Goal: Find specific page/section: Find specific page/section

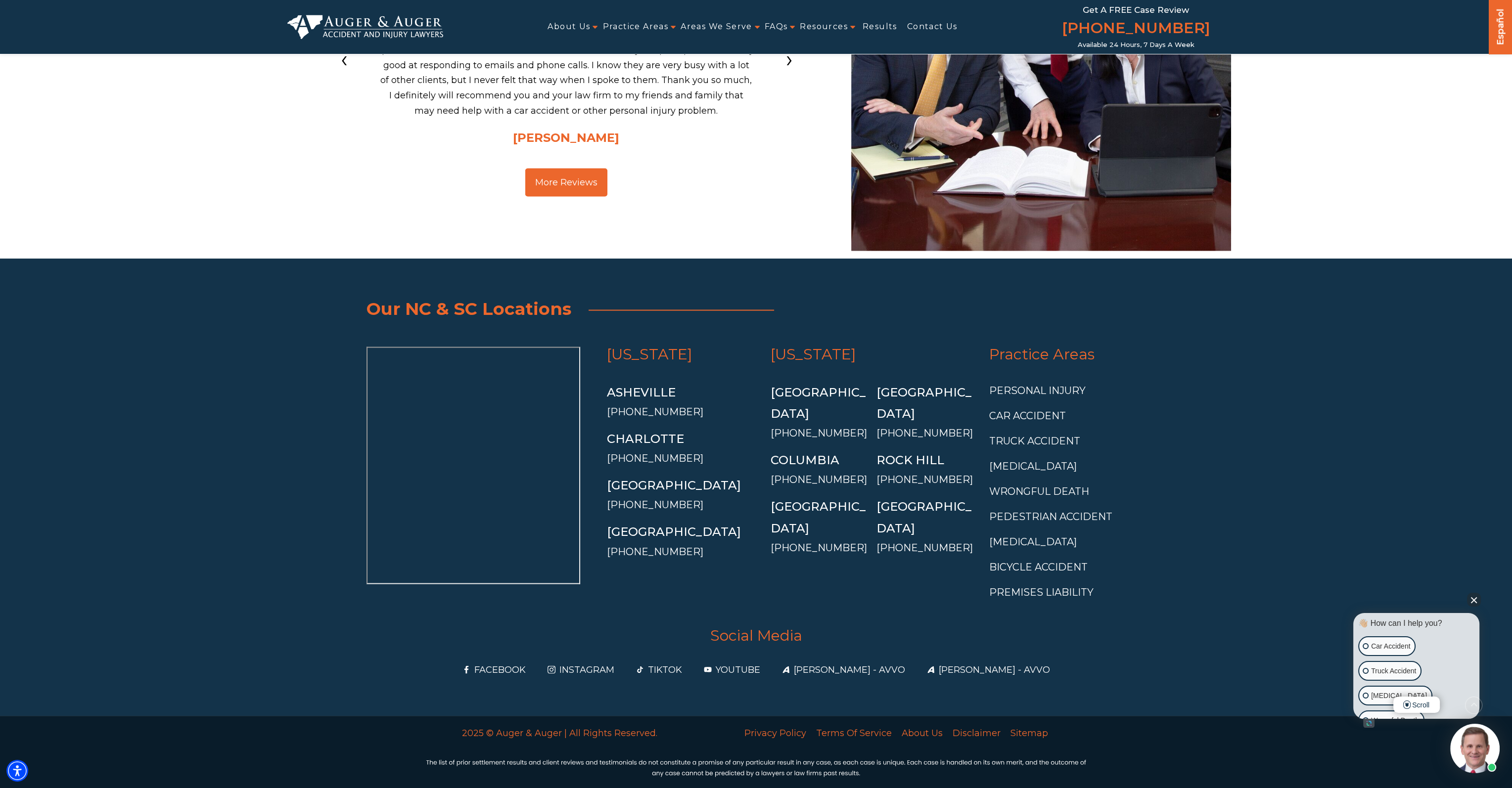
scroll to position [3456, 0]
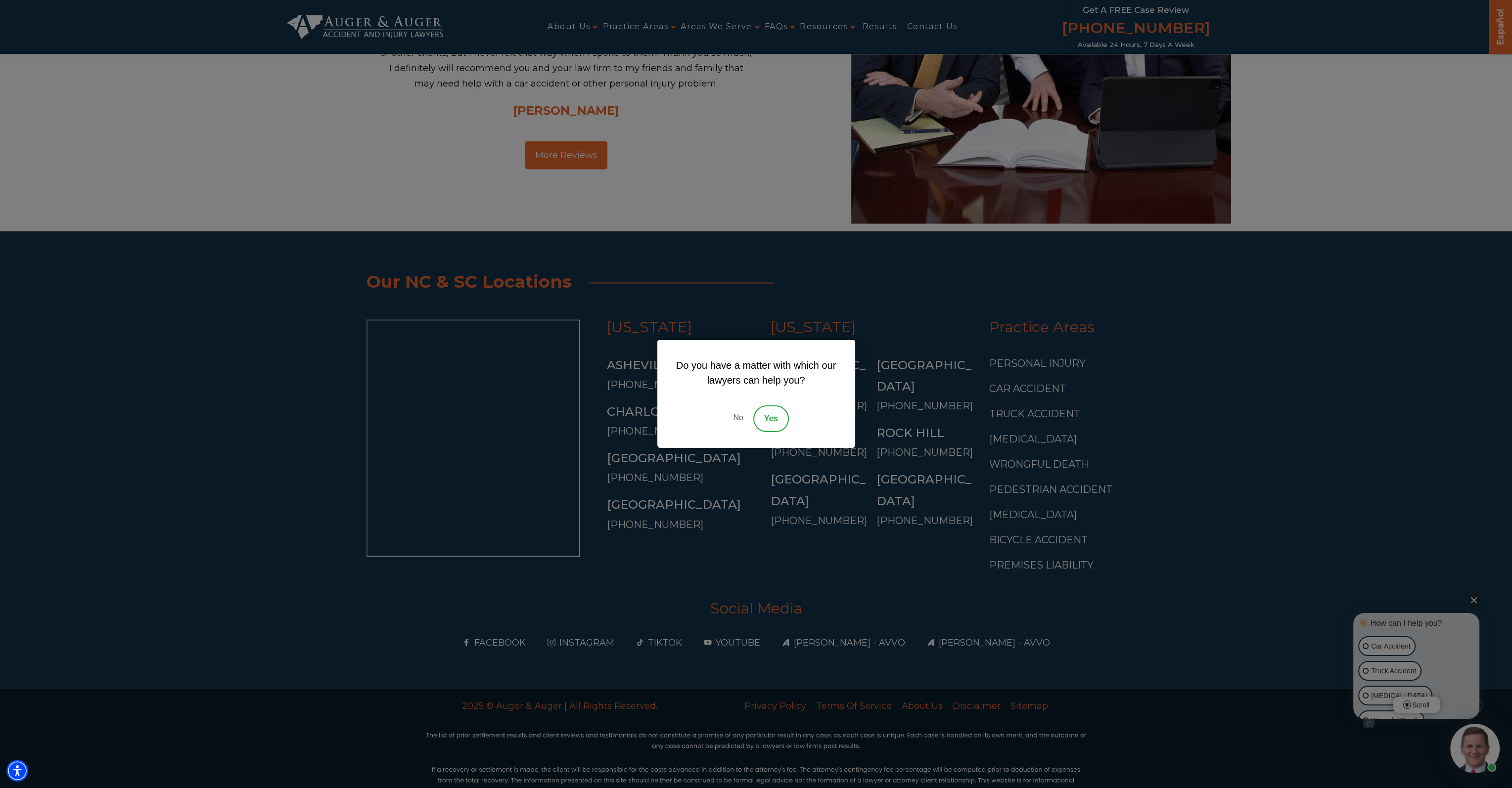
click at [737, 424] on link "No" at bounding box center [738, 419] width 30 height 27
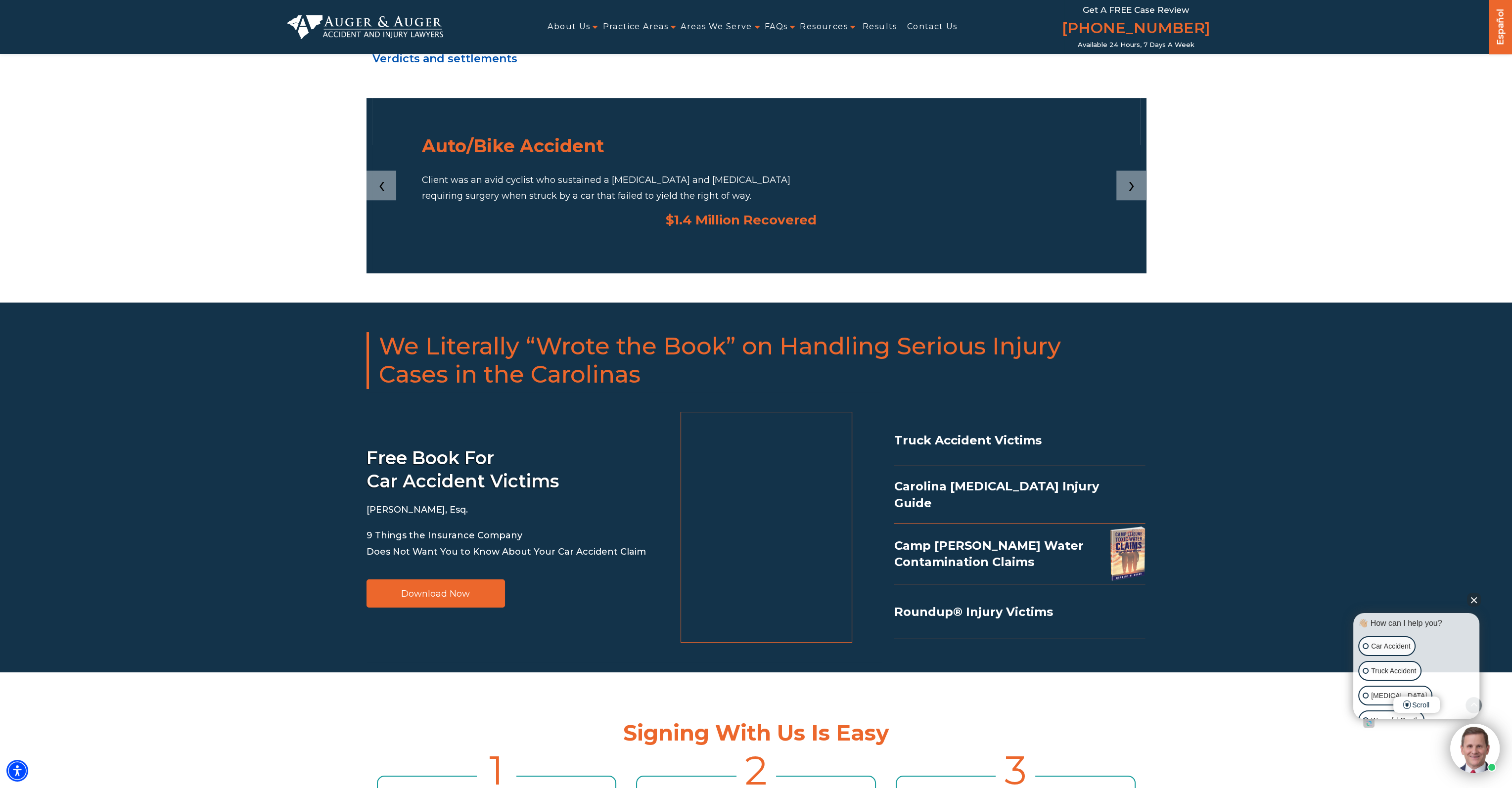
scroll to position [1429, 0]
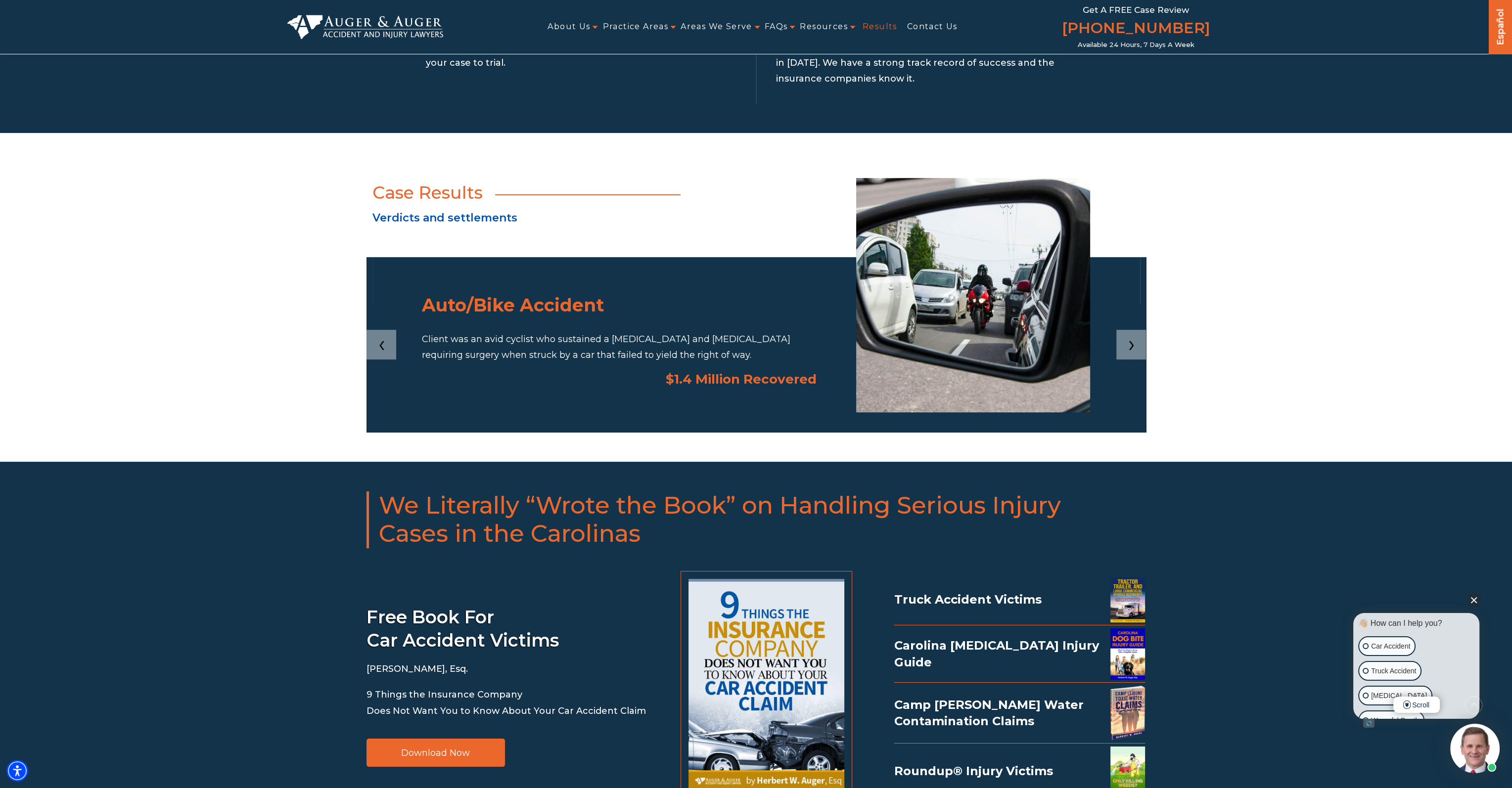
click at [888, 29] on link "Results" at bounding box center [880, 27] width 35 height 22
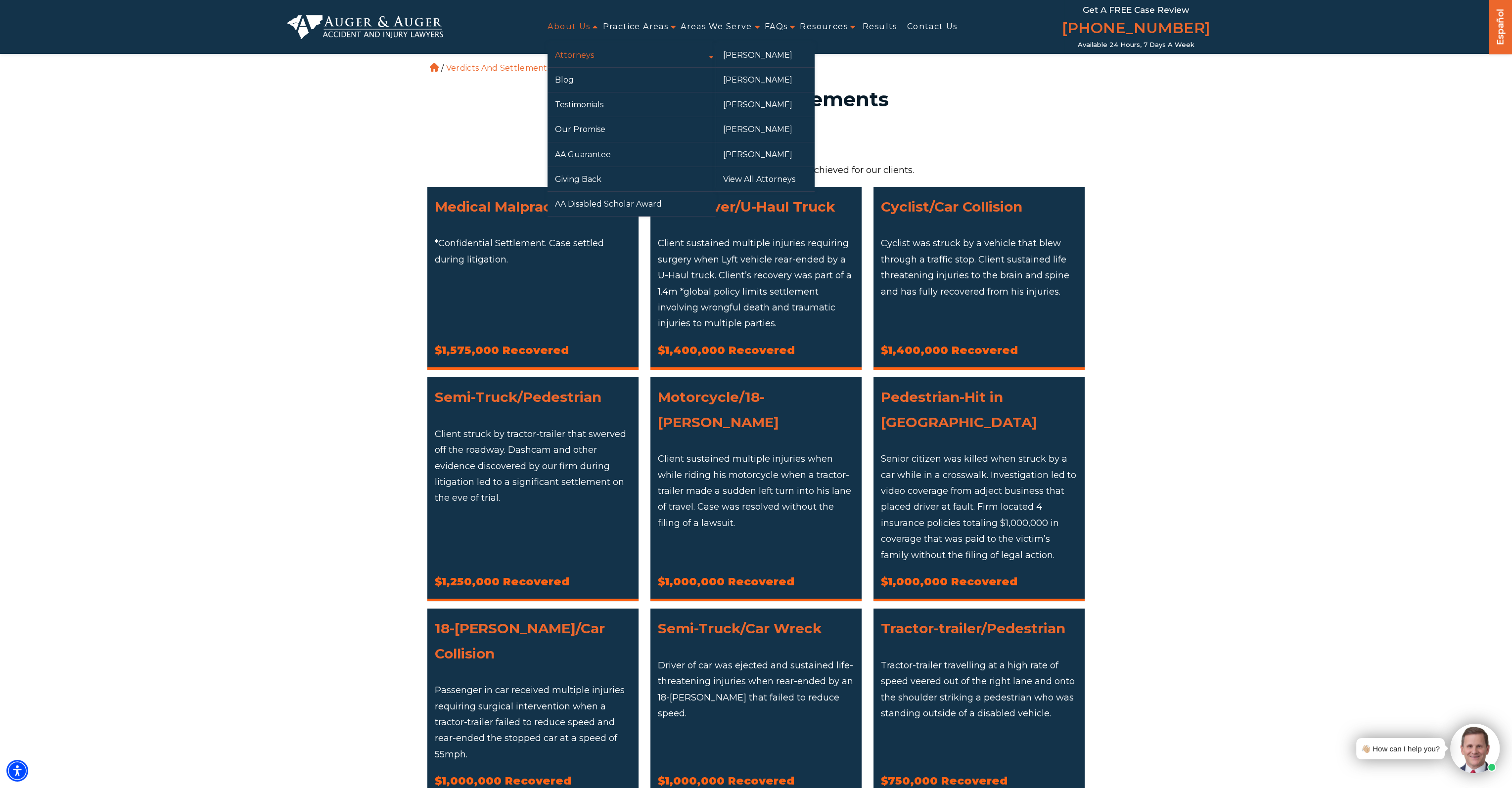
click at [580, 48] on link "Attorneys" at bounding box center [632, 55] width 168 height 24
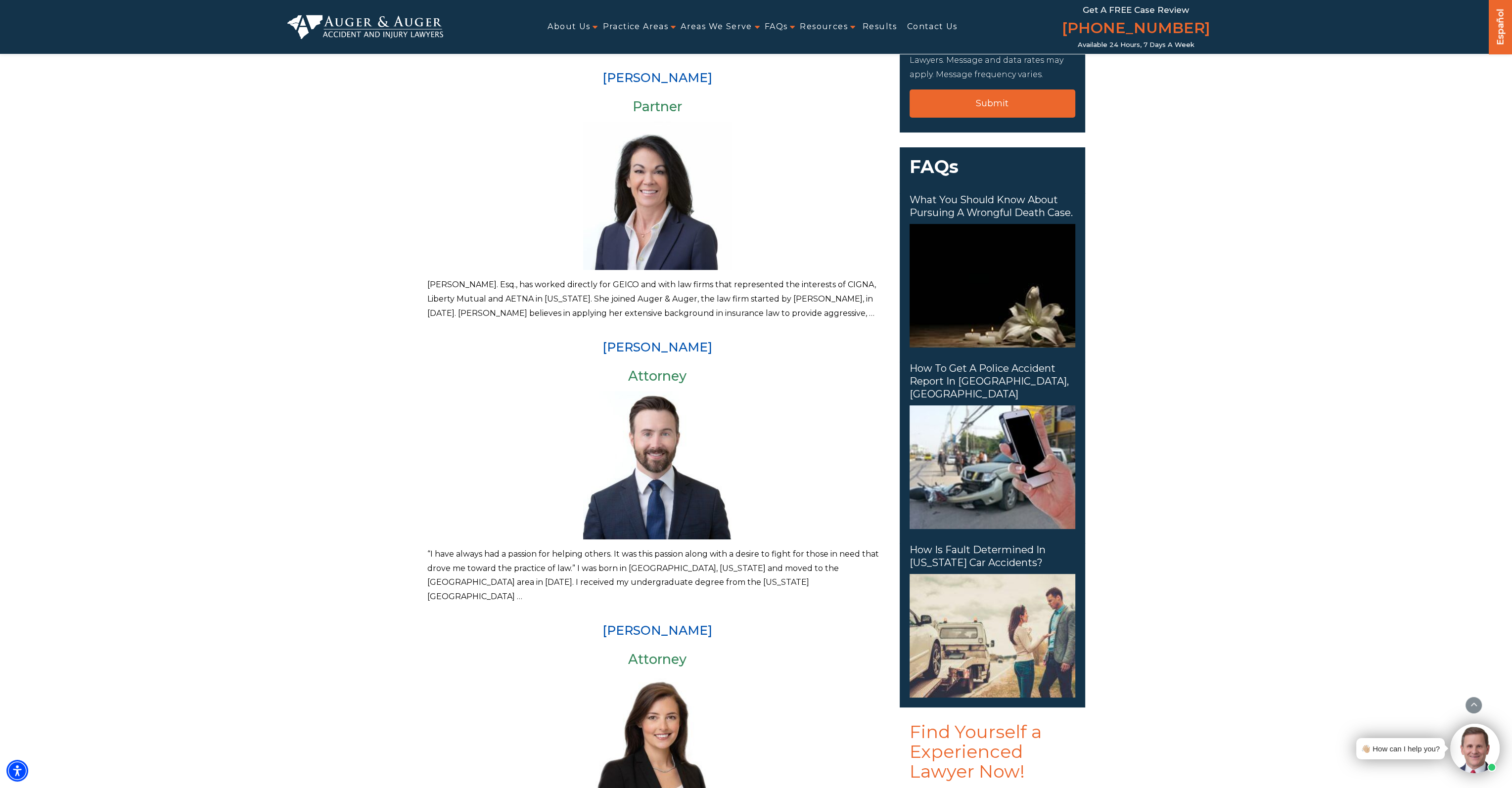
scroll to position [346, 0]
